Goal: Book appointment/travel/reservation

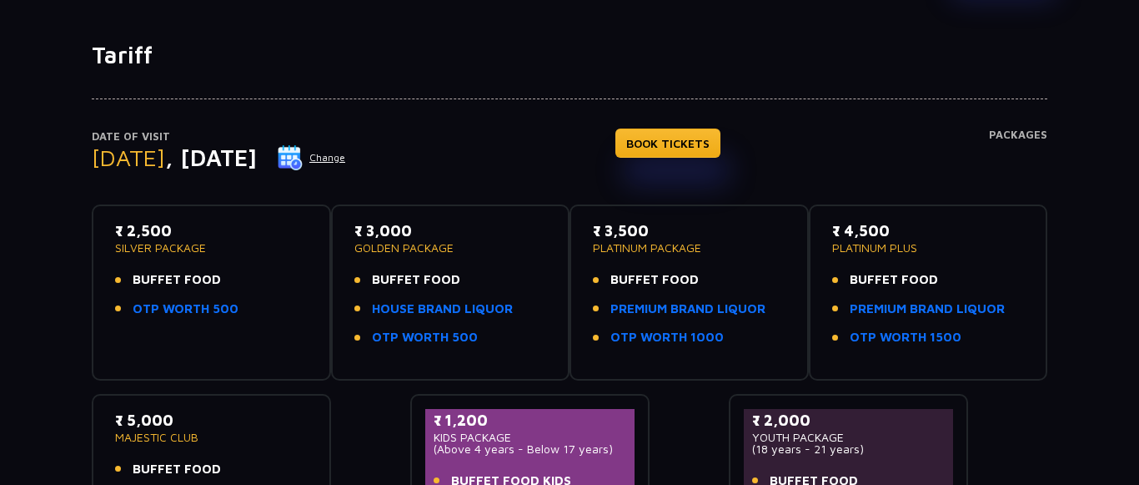
scroll to position [85, 0]
click at [346, 157] on button "Change" at bounding box center [311, 156] width 69 height 27
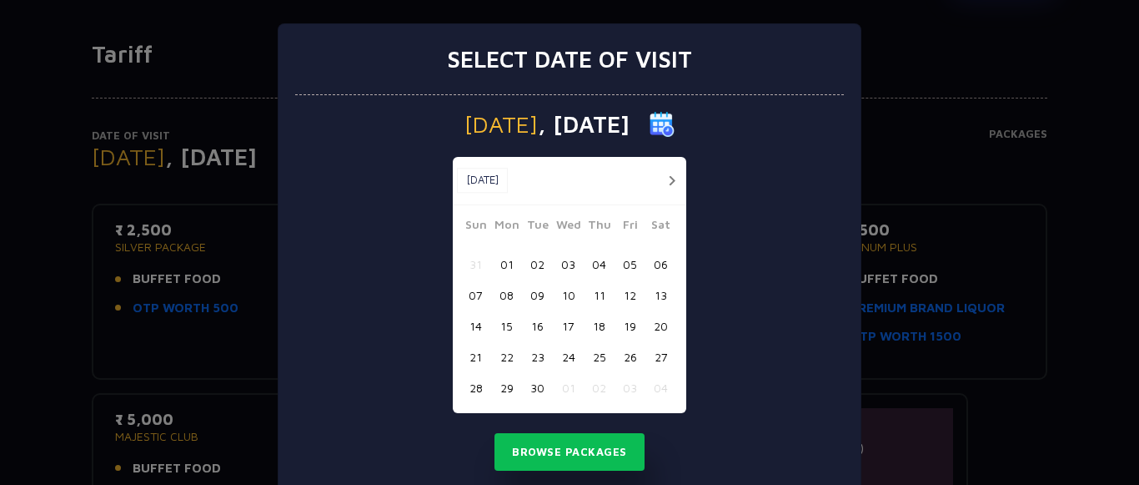
click at [676, 178] on button "button" at bounding box center [671, 180] width 21 height 21
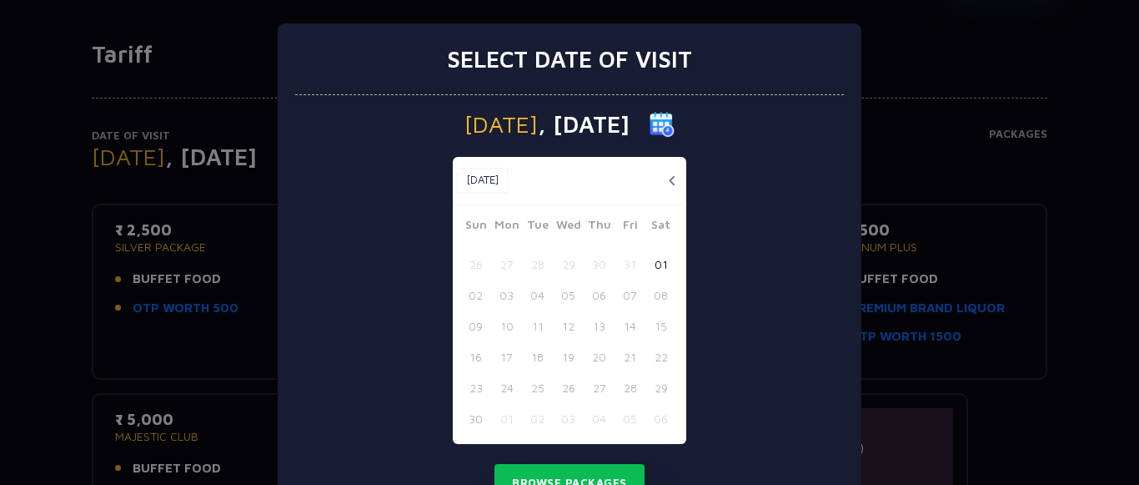
click at [655, 262] on button "01" at bounding box center [660, 264] width 31 height 31
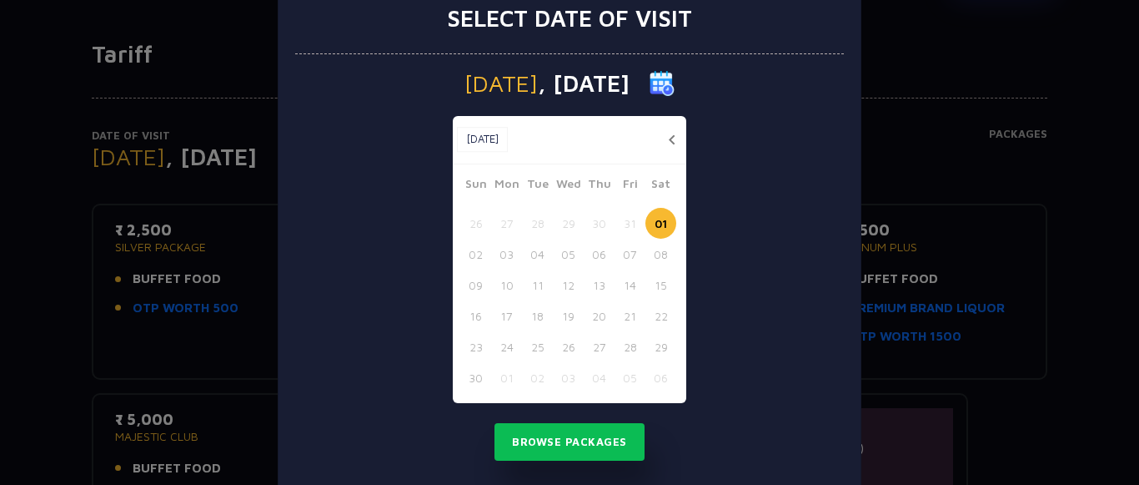
scroll to position [75, 0]
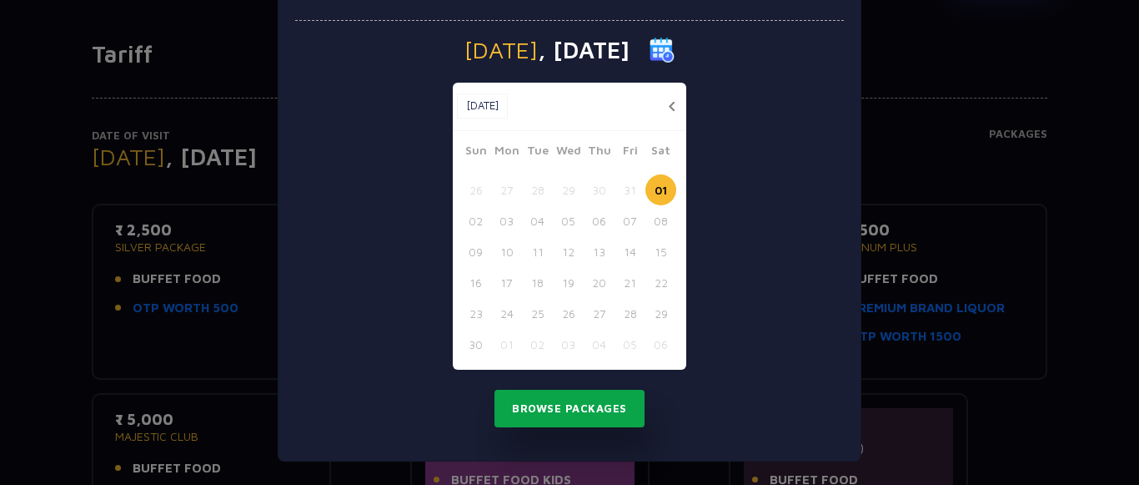
click at [575, 404] on button "Browse Packages" at bounding box center [570, 408] width 150 height 38
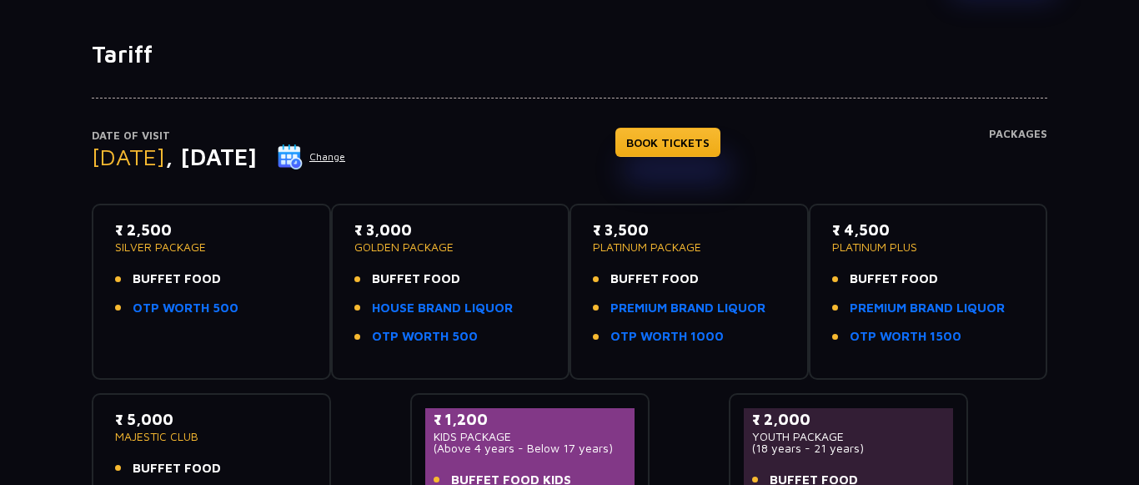
click at [346, 159] on button "Change" at bounding box center [311, 156] width 69 height 27
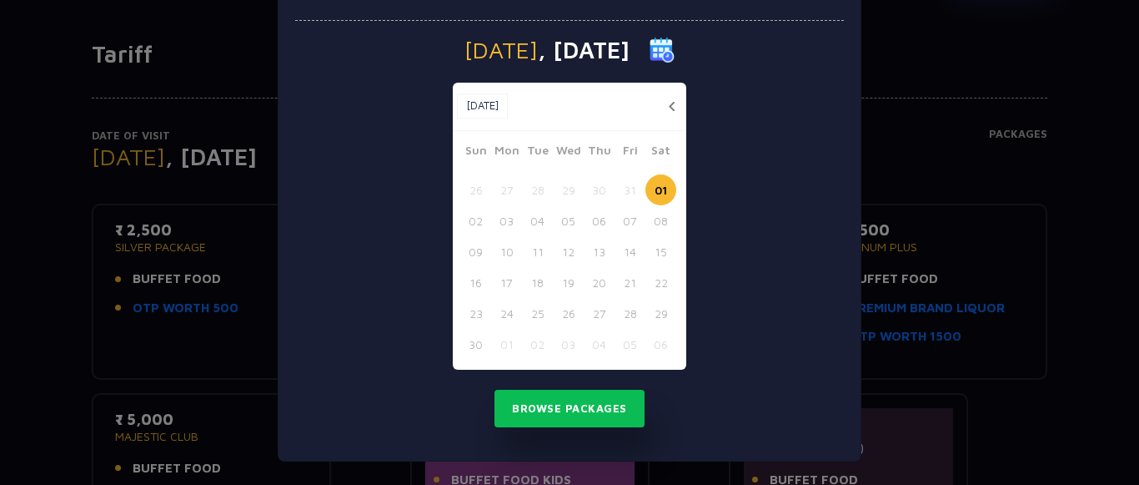
click at [671, 117] on button "button" at bounding box center [671, 106] width 21 height 21
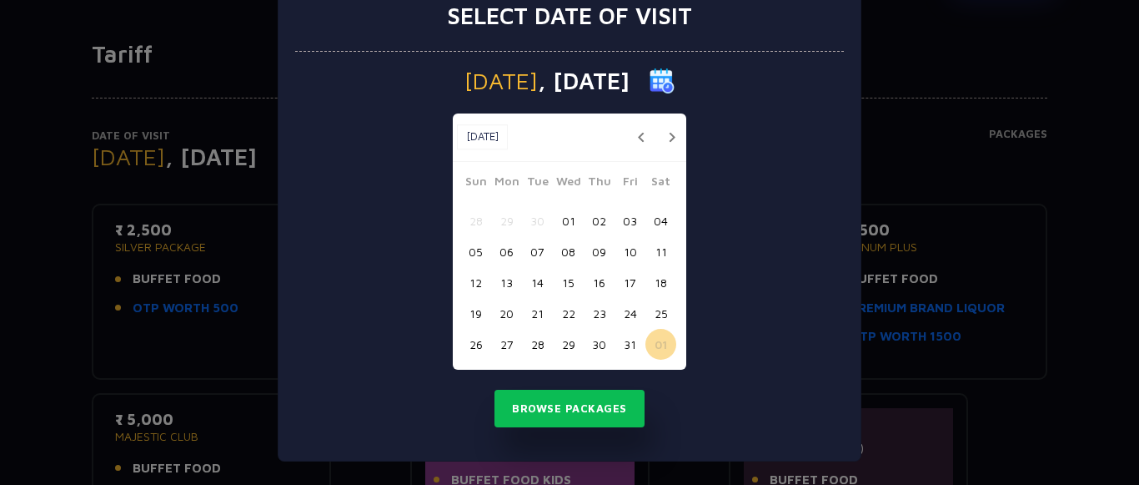
click at [622, 359] on button "31" at bounding box center [630, 344] width 31 height 31
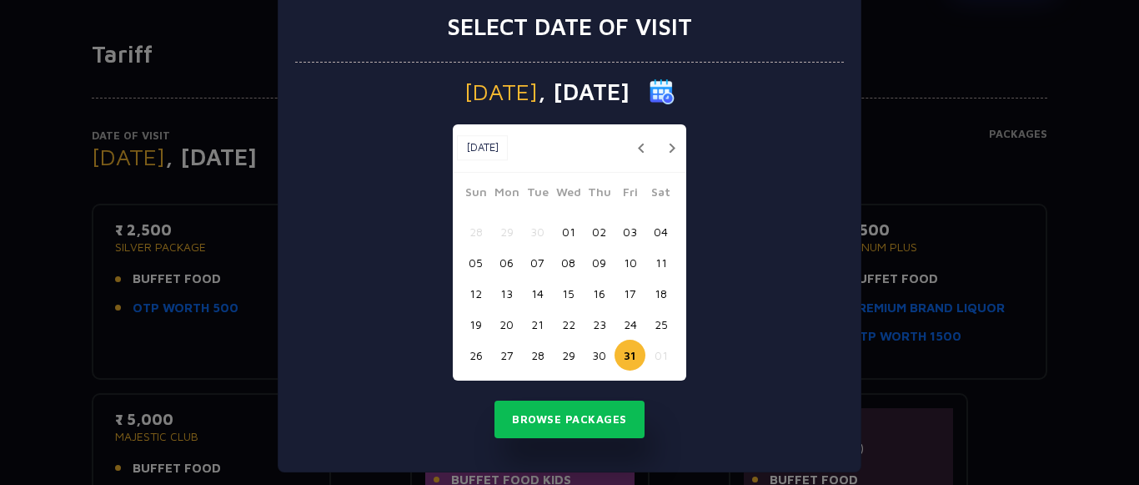
scroll to position [44, 0]
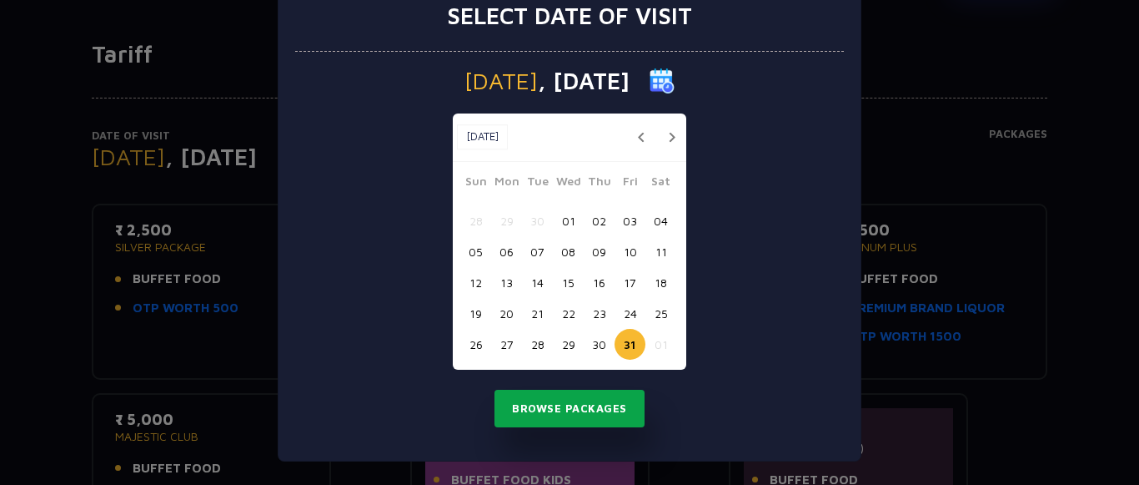
click at [568, 404] on button "Browse Packages" at bounding box center [570, 408] width 150 height 38
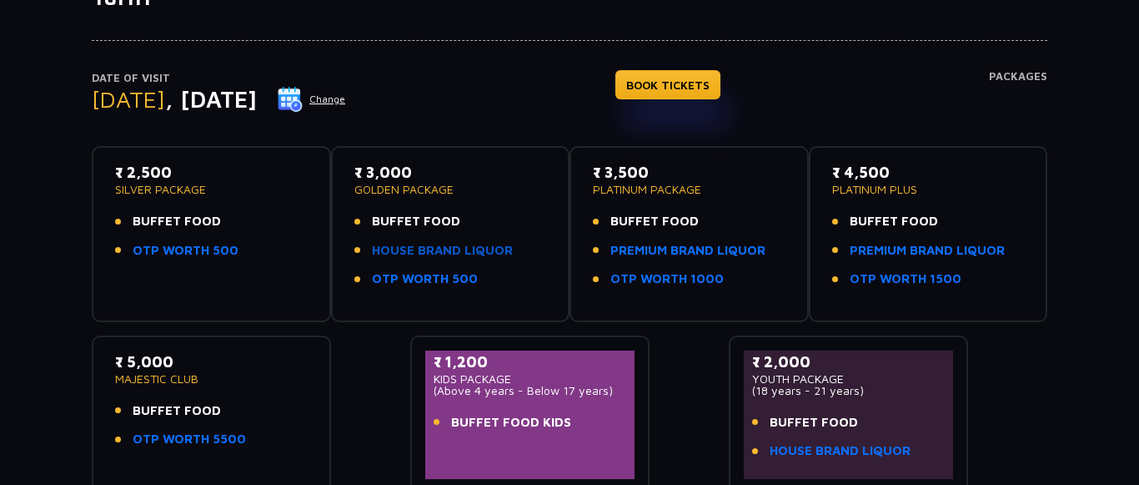
scroll to position [170, 0]
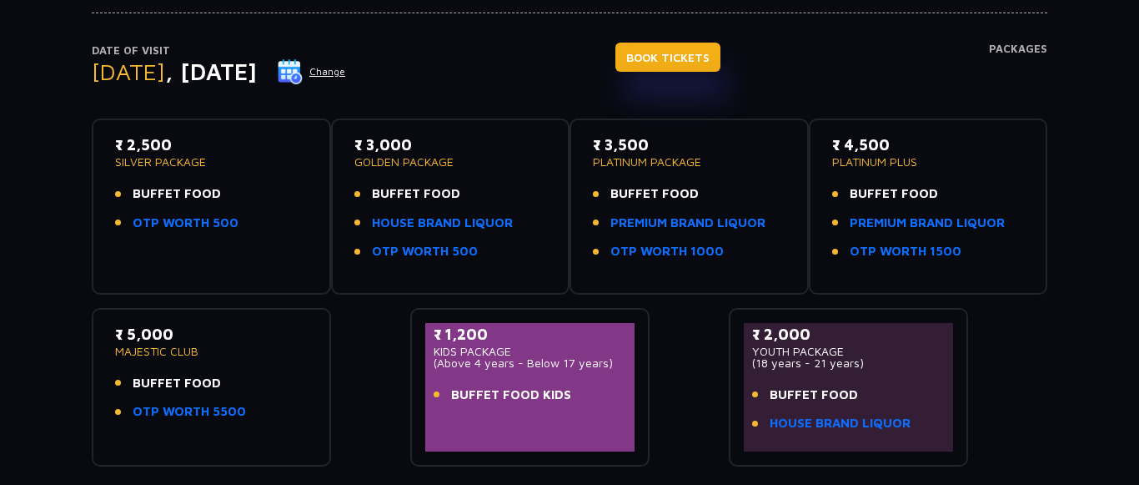
click at [681, 62] on link "BOOK TICKETS" at bounding box center [667, 57] width 105 height 29
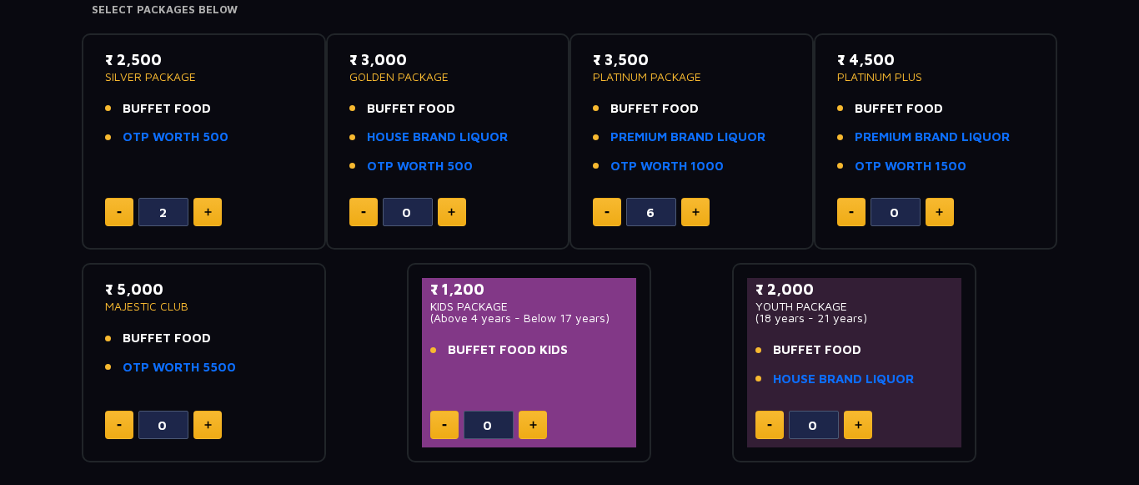
scroll to position [255, 0]
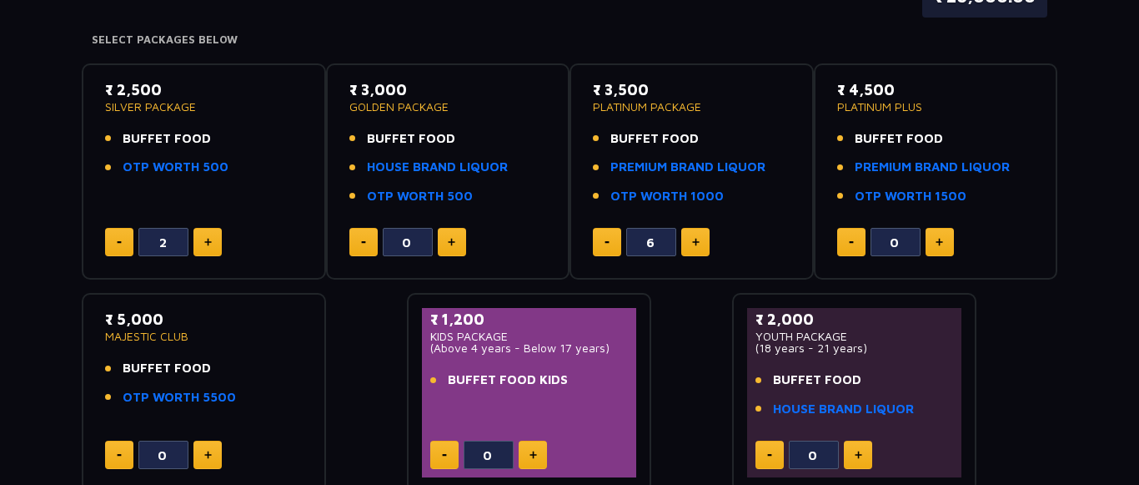
click at [650, 180] on ul "BUFFET FOOD PREMIUM BRAND LIQUOR OTP WORTH 1000" at bounding box center [692, 167] width 198 height 77
click at [651, 172] on link "PREMIUM BRAND LIQUOR" at bounding box center [687, 167] width 155 height 19
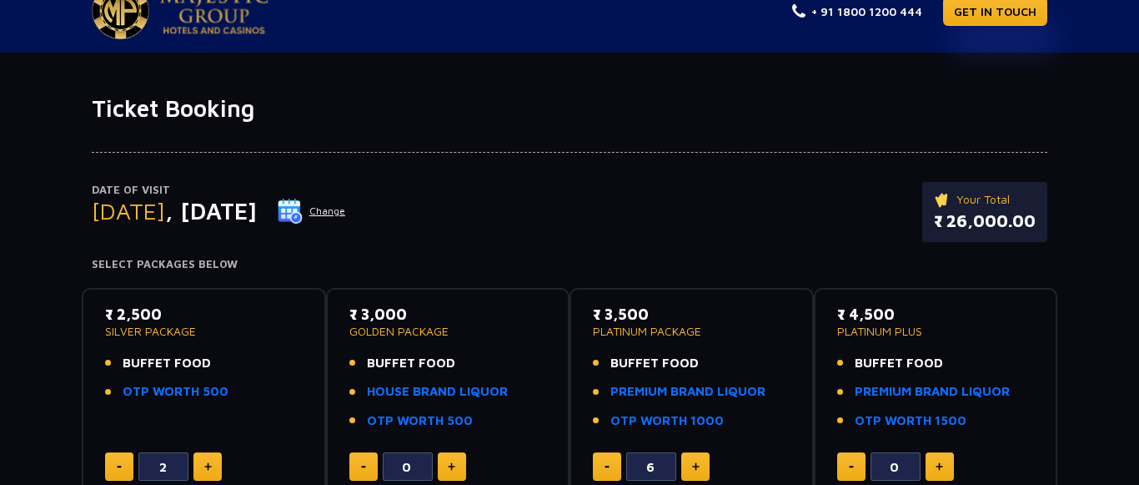
scroll to position [0, 0]
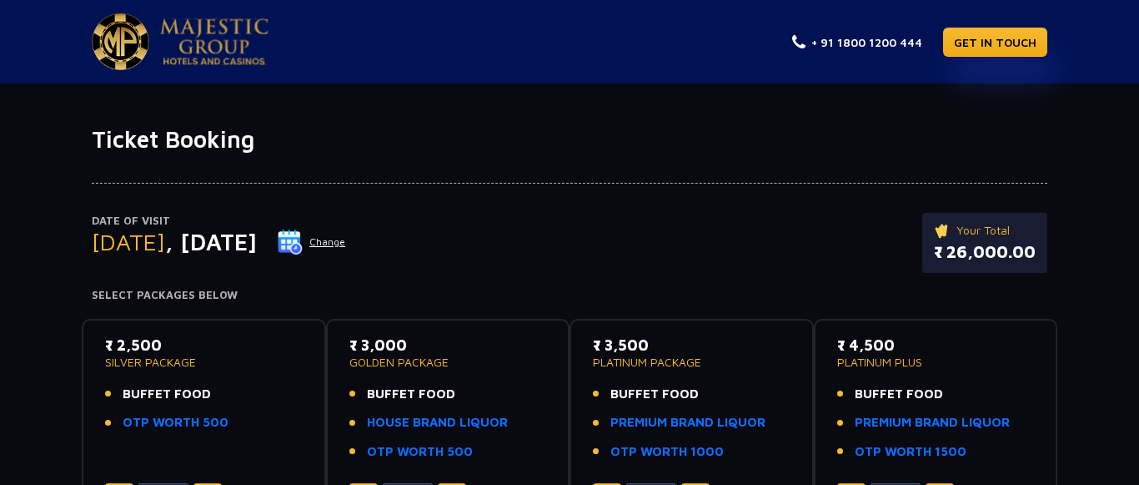
click at [346, 239] on button "Change" at bounding box center [311, 242] width 69 height 27
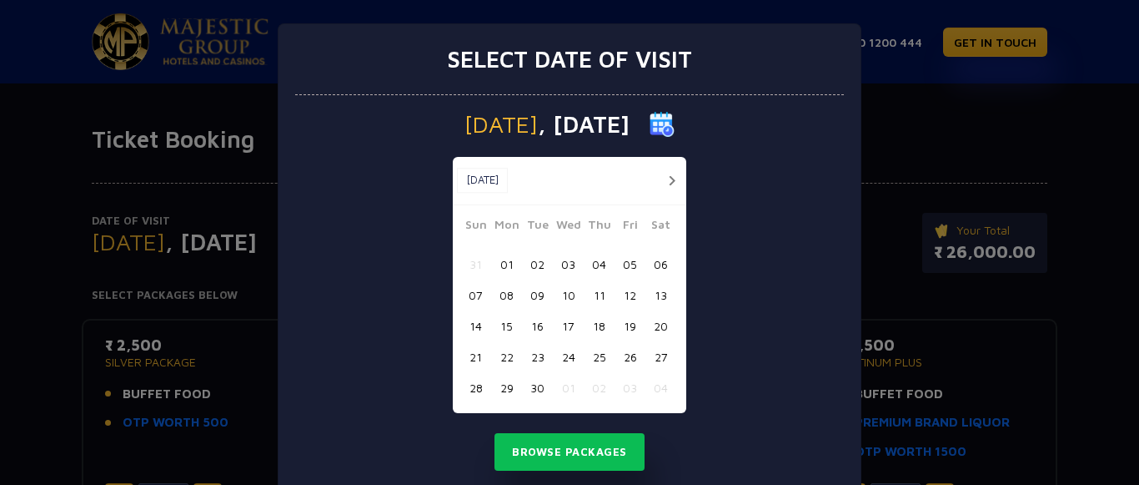
click at [570, 360] on button "24" at bounding box center [568, 356] width 31 height 31
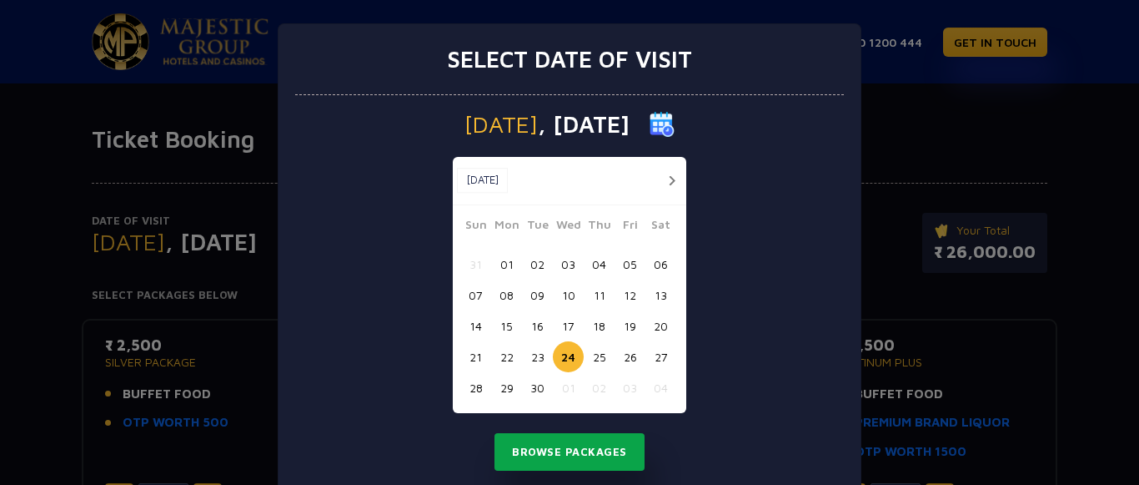
click at [574, 447] on button "Browse Packages" at bounding box center [570, 452] width 150 height 38
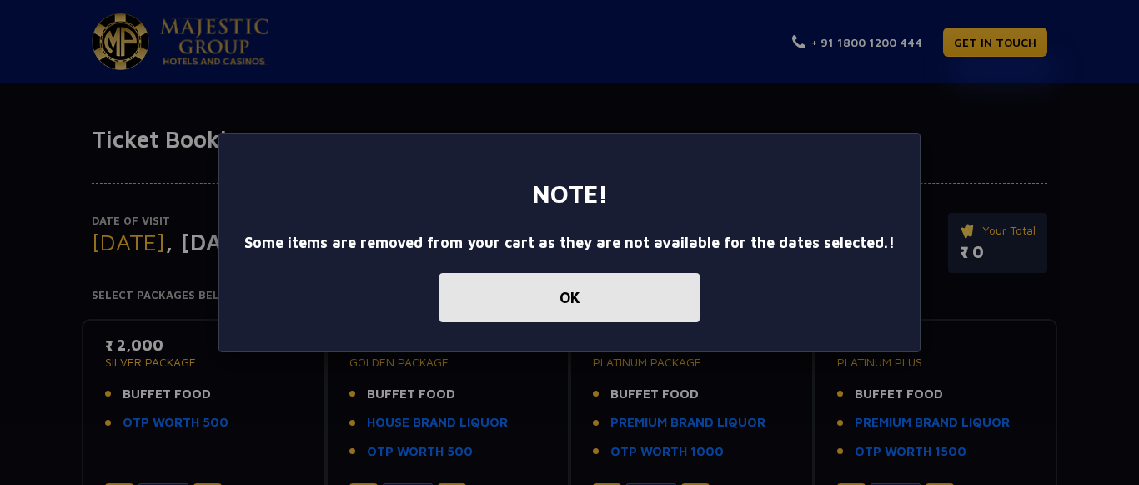
click at [562, 297] on button "OK" at bounding box center [570, 297] width 260 height 49
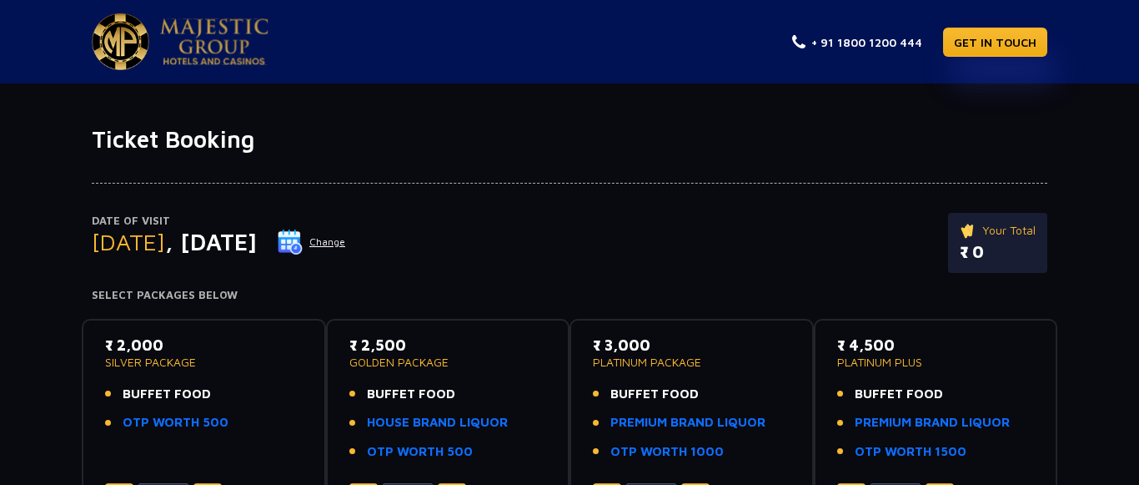
click at [346, 239] on button "Change" at bounding box center [311, 242] width 69 height 27
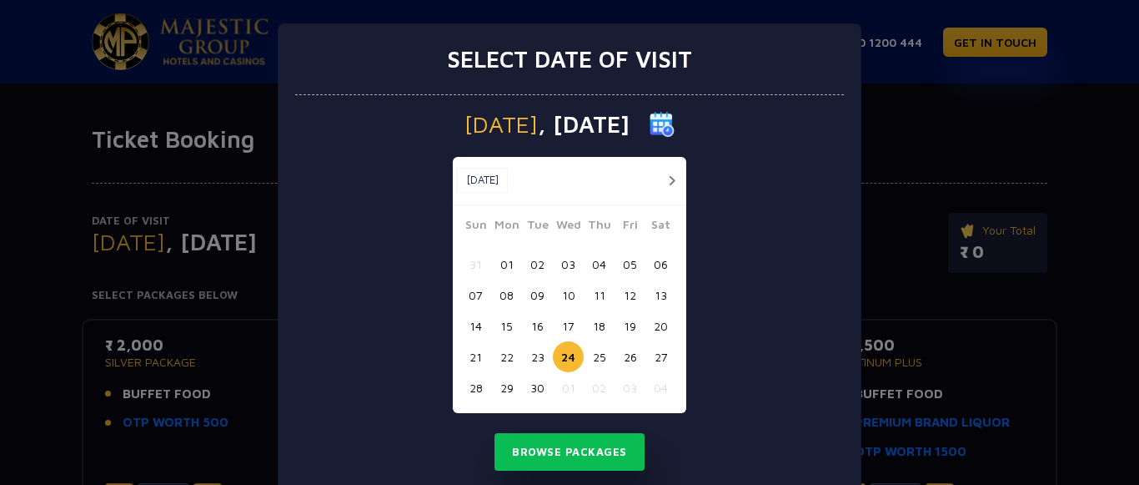
click at [628, 356] on button "26" at bounding box center [630, 356] width 31 height 31
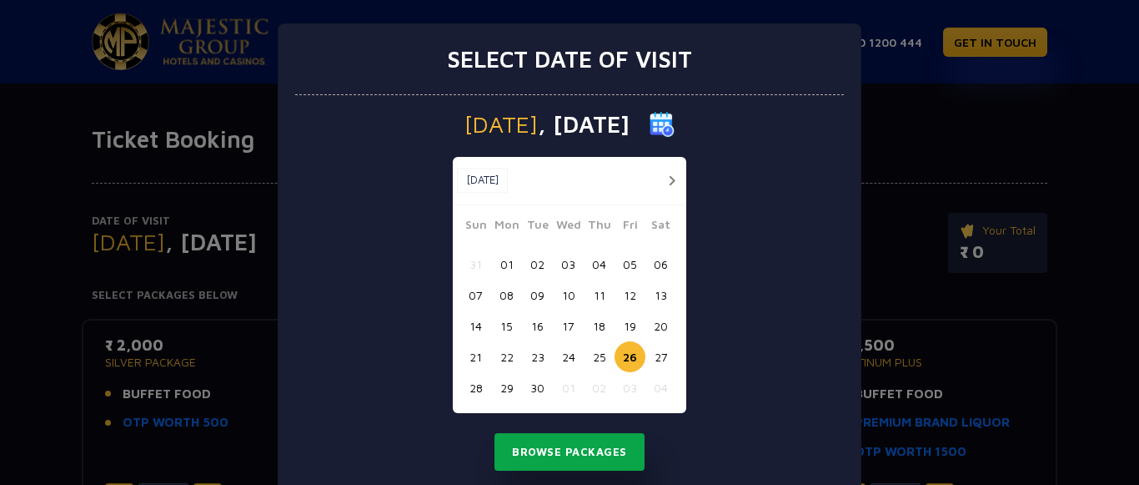
click at [585, 456] on button "Browse Packages" at bounding box center [570, 452] width 150 height 38
